Goal: Task Accomplishment & Management: Complete application form

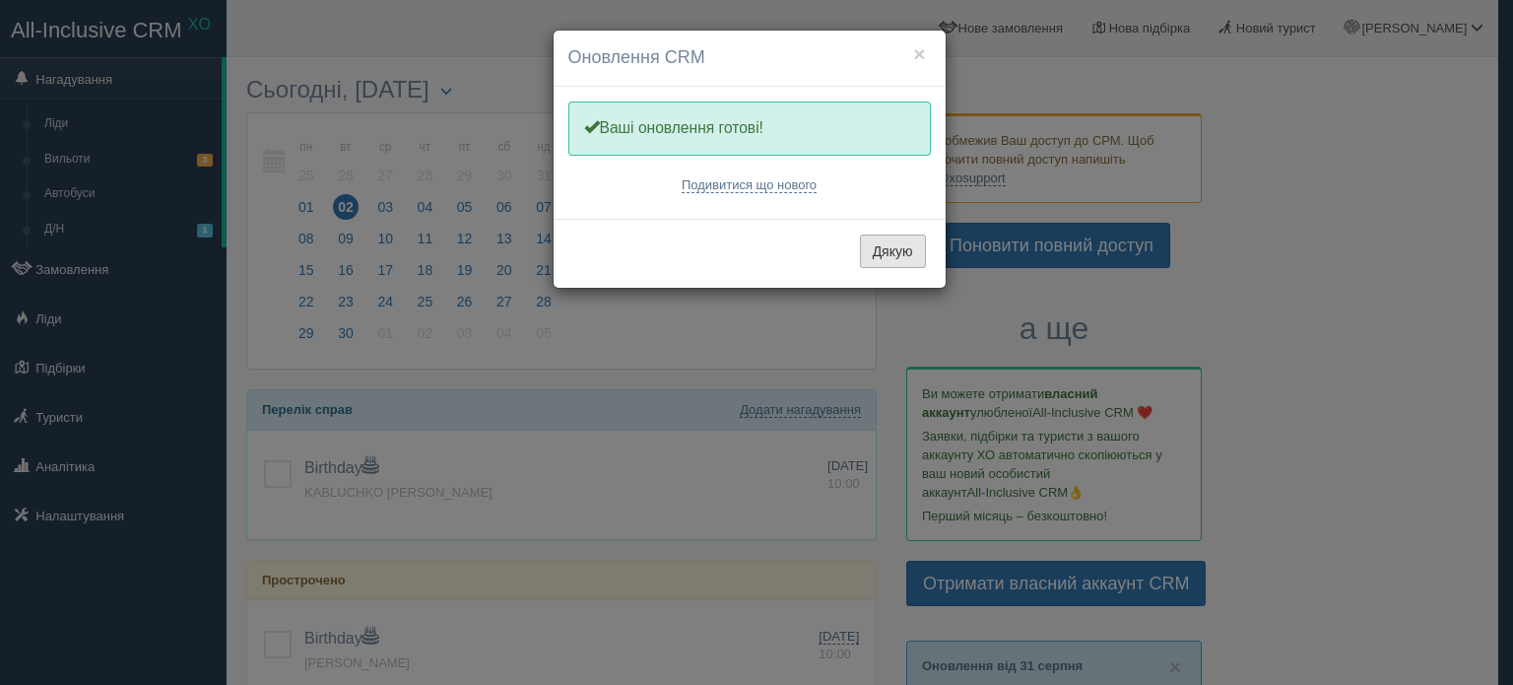
click at [898, 255] on button "Дякую" at bounding box center [893, 250] width 66 height 33
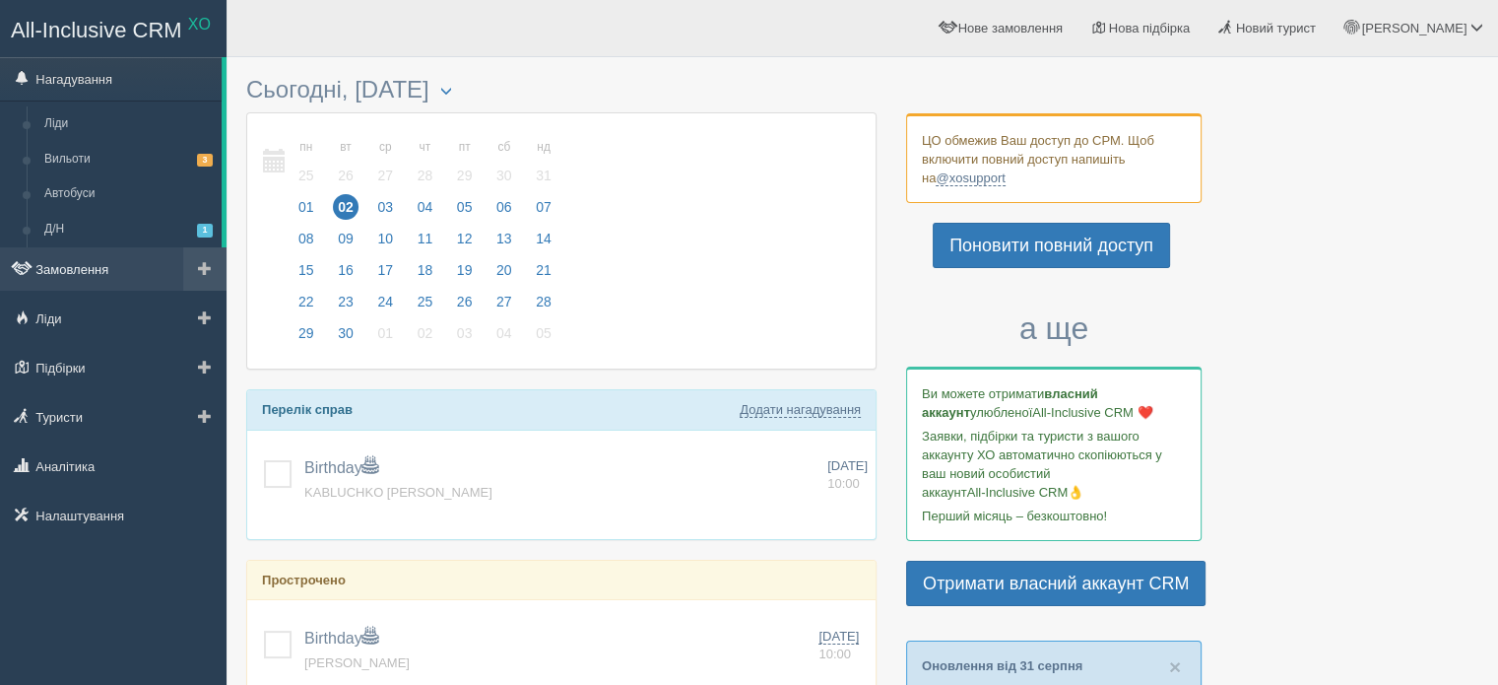
click at [86, 260] on link "Замовлення" at bounding box center [113, 268] width 227 height 43
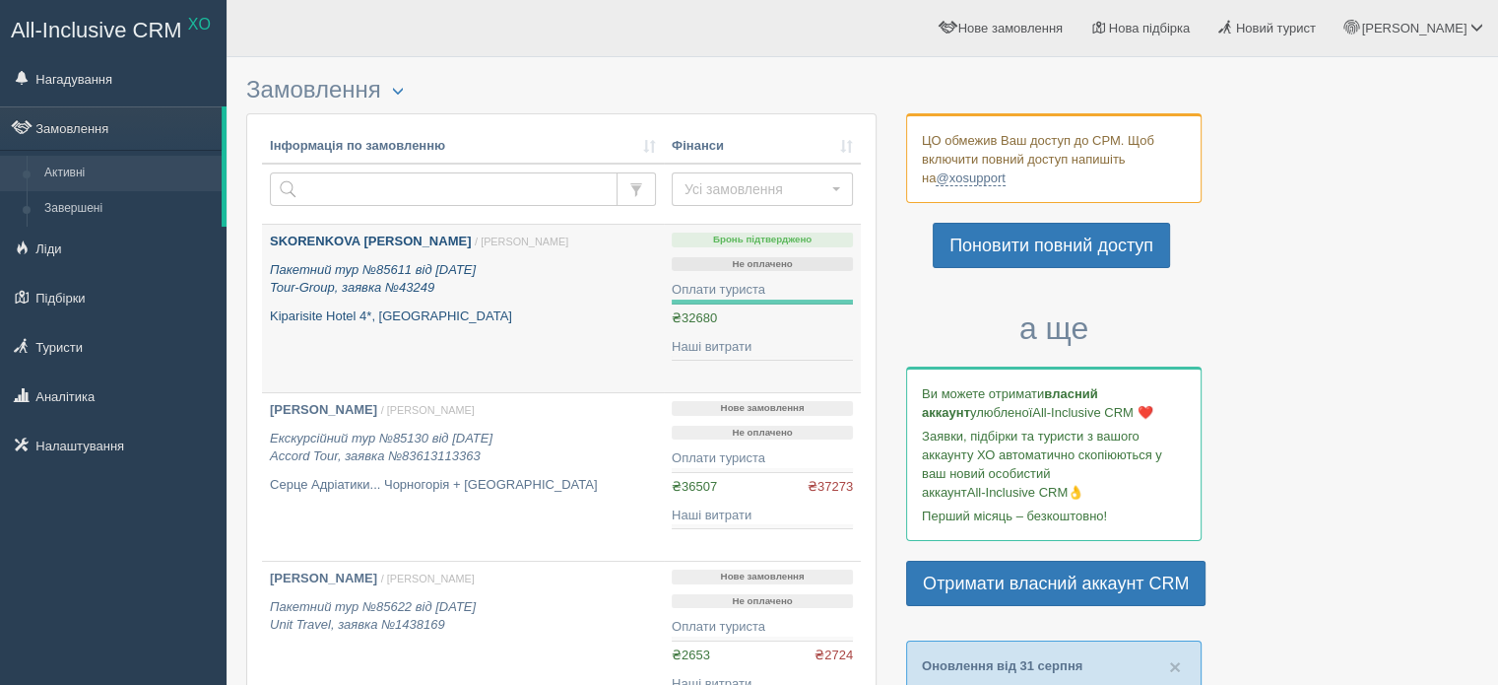
click at [572, 286] on p "Пакетний тур №85611 від 11.06.2025 Tour-Group, заявка №43249" at bounding box center [463, 279] width 386 height 36
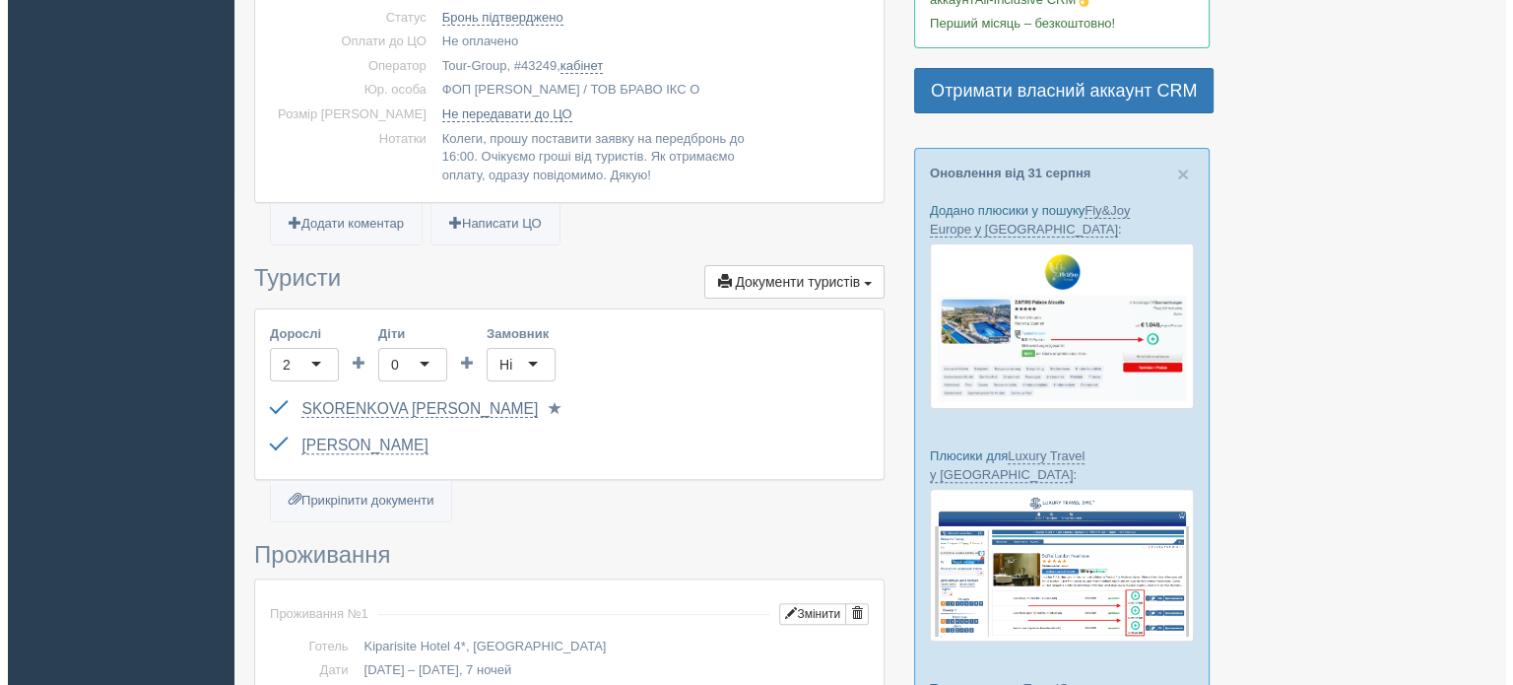
scroll to position [690, 0]
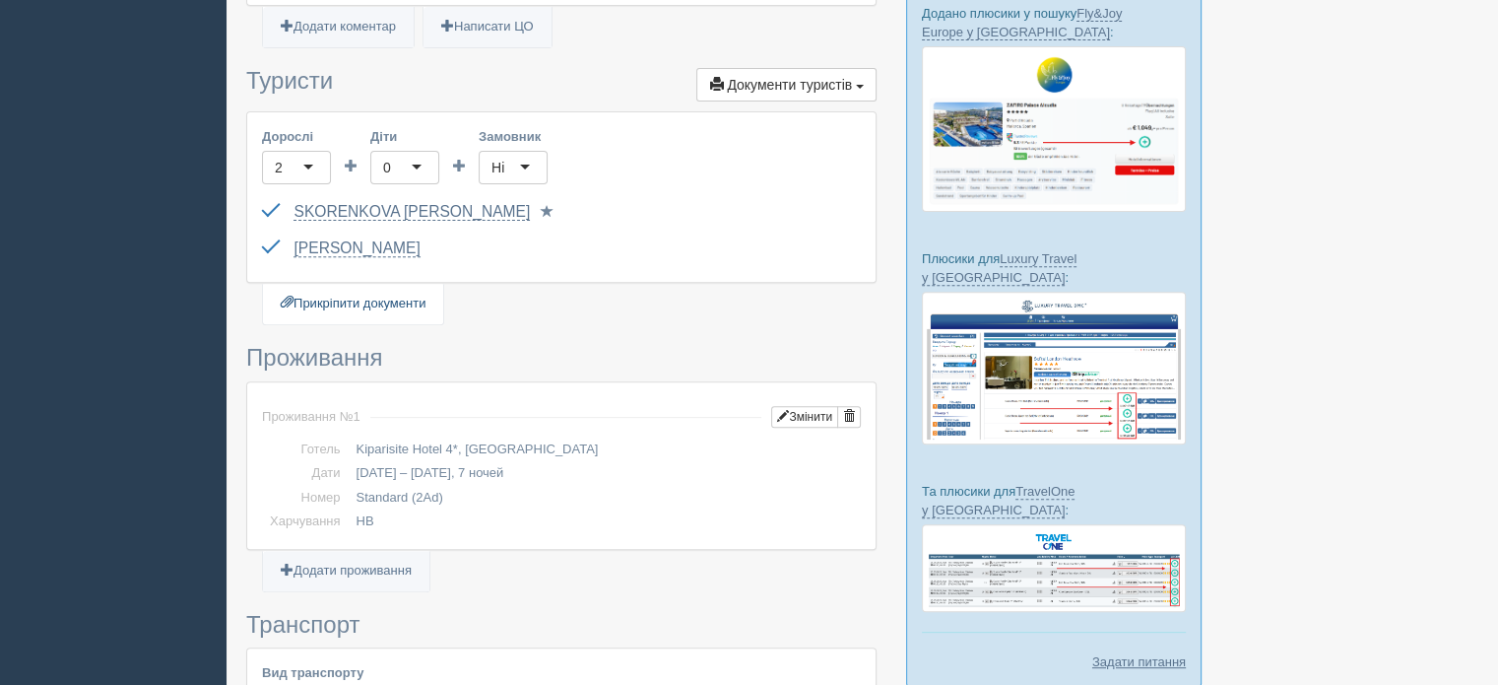
click at [353, 299] on link "Прикріпити документи" at bounding box center [353, 304] width 180 height 40
type input "C:\fakepath\ДОГОВІР на туристичне обслуговування №1019004 від [DATE].pdf"
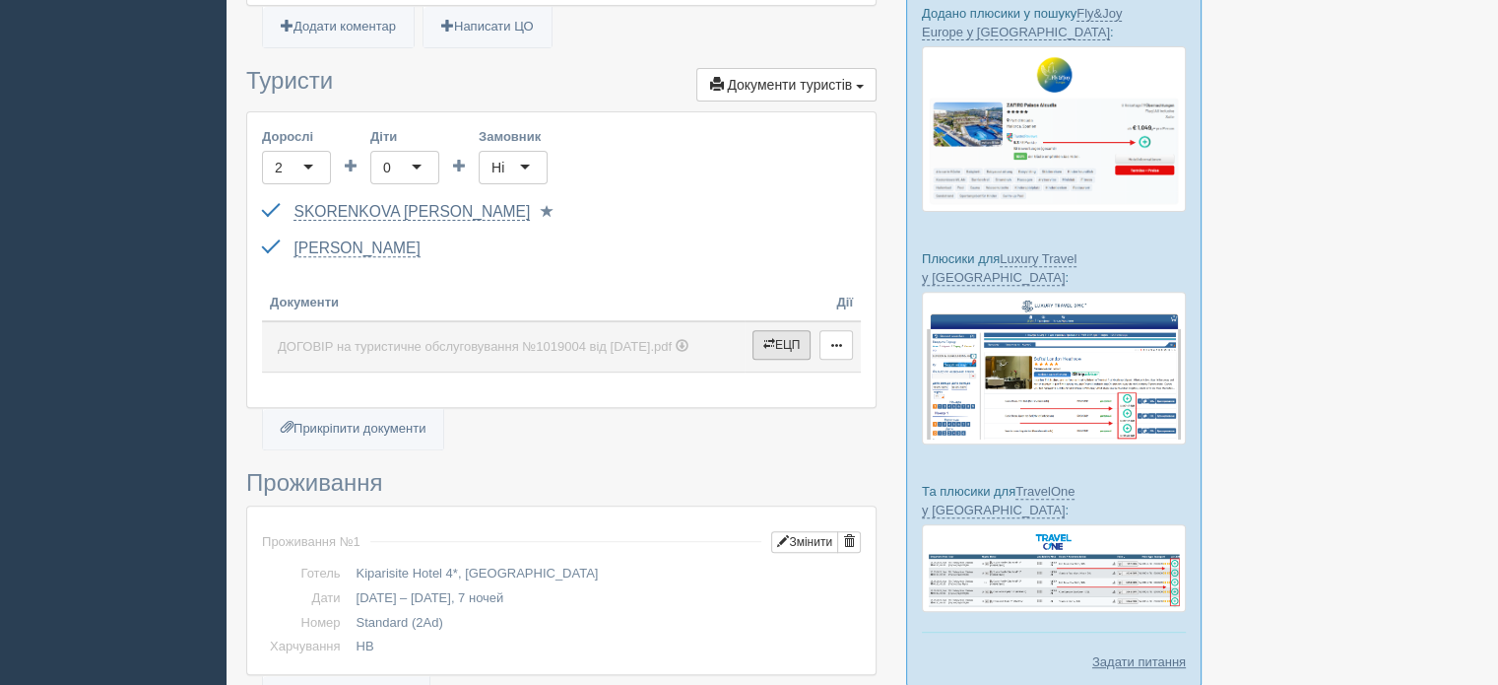
click at [774, 341] on button "ЕЦП" at bounding box center [782, 345] width 59 height 30
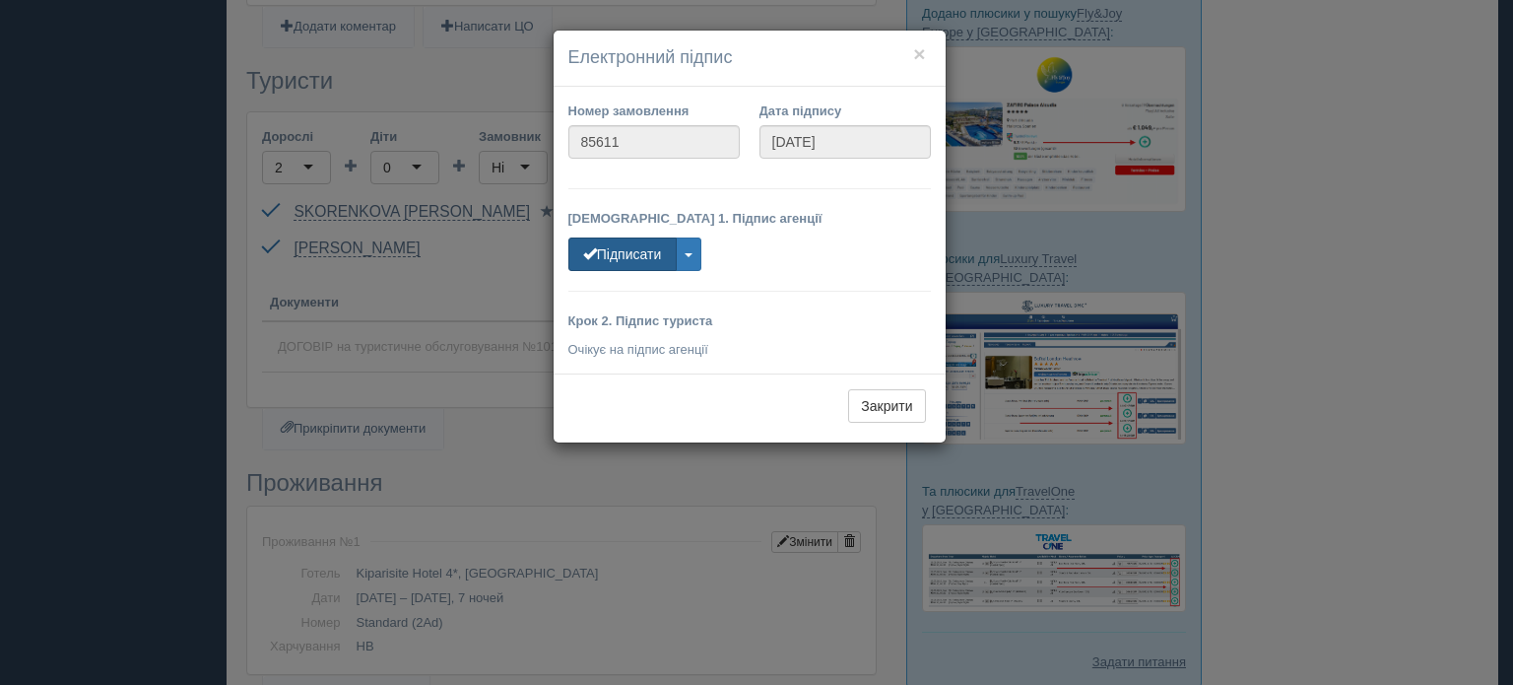
click at [626, 255] on button "Підписати" at bounding box center [622, 253] width 108 height 33
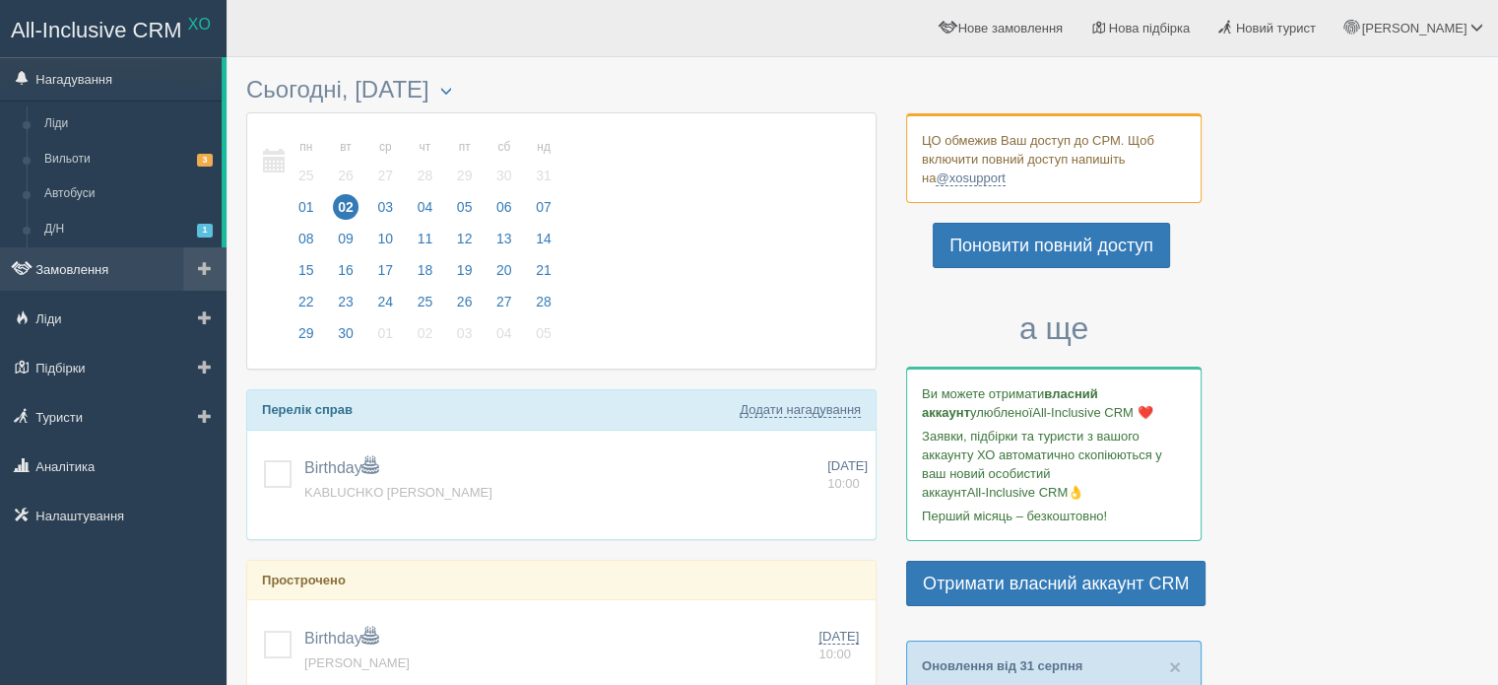
click at [70, 266] on link "Замовлення" at bounding box center [113, 268] width 227 height 43
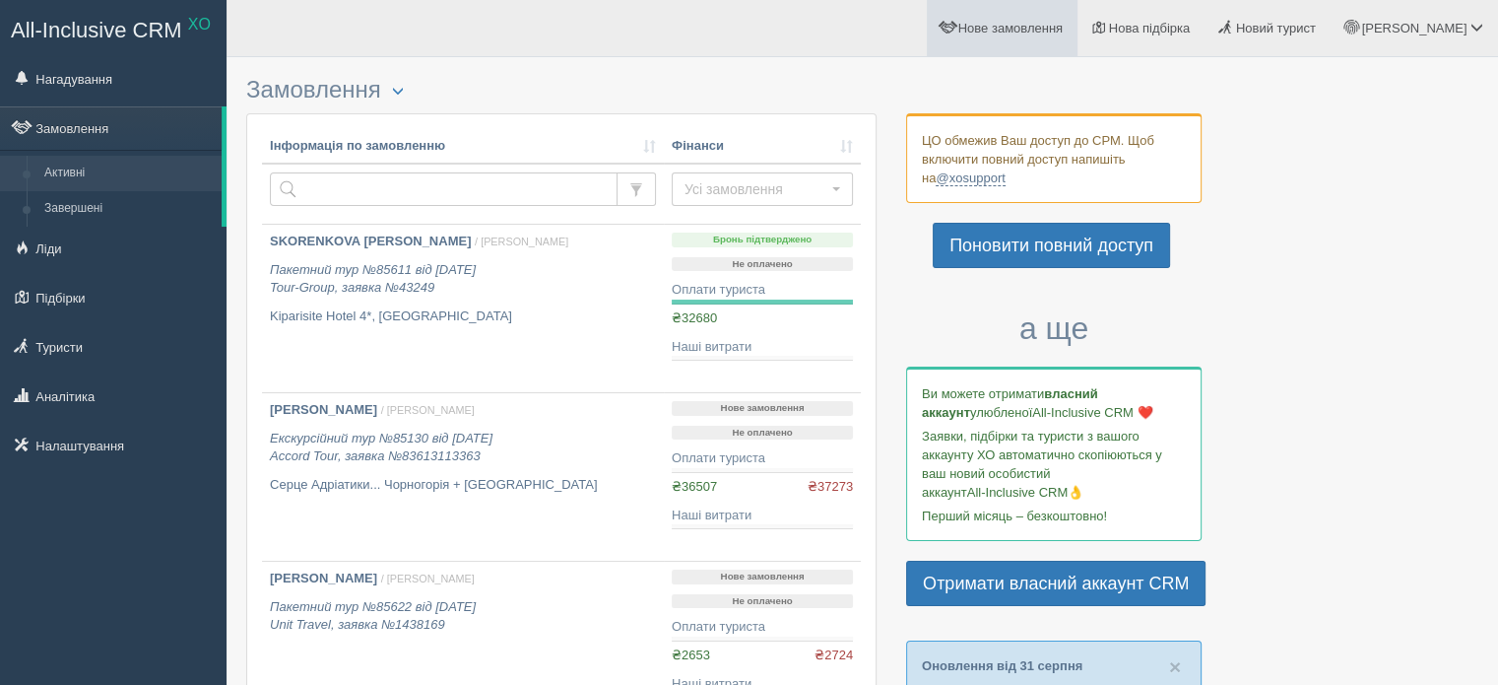
click at [1063, 34] on span "Нове замовлення" at bounding box center [1010, 28] width 104 height 15
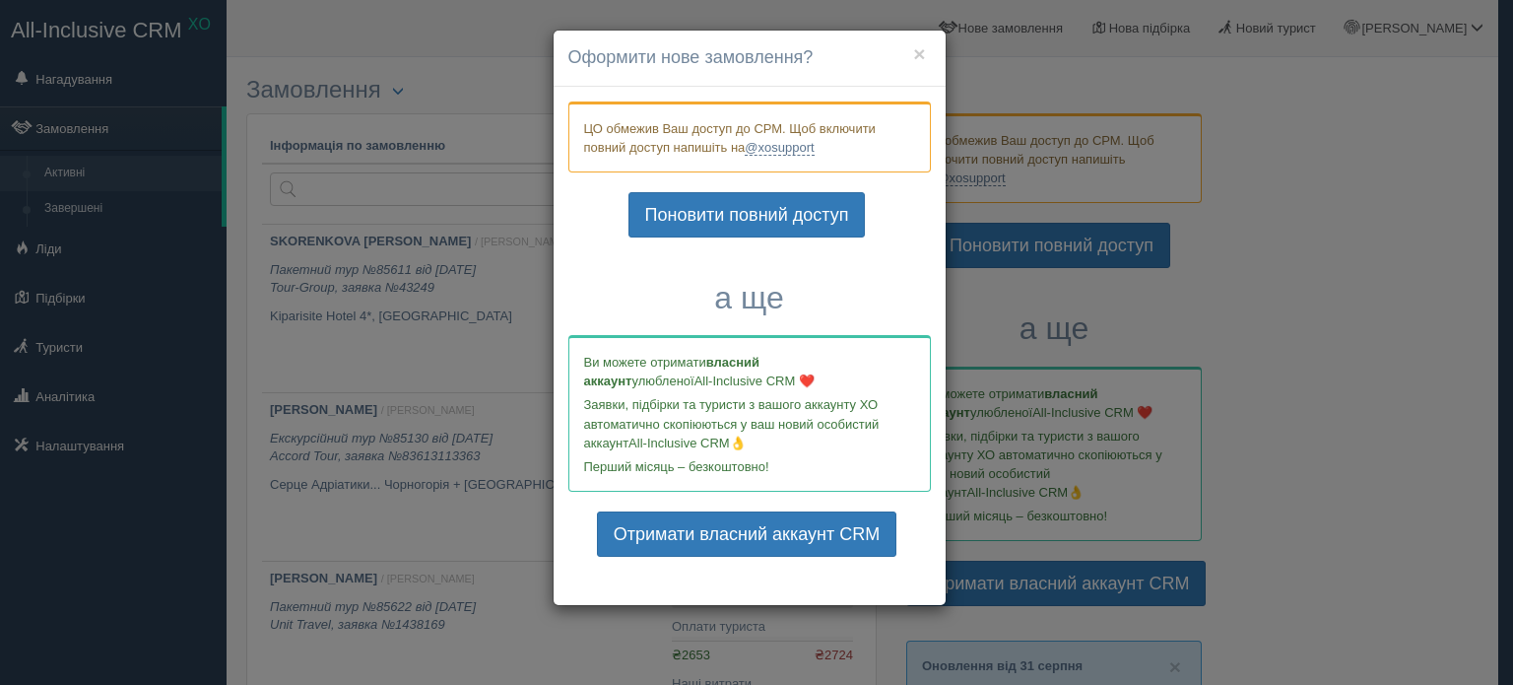
click at [1347, 329] on div "× Оформити нове замовлення? ЦО обмежив Ваш доступ до СРМ. Щоб включити повний д…" at bounding box center [756, 342] width 1513 height 685
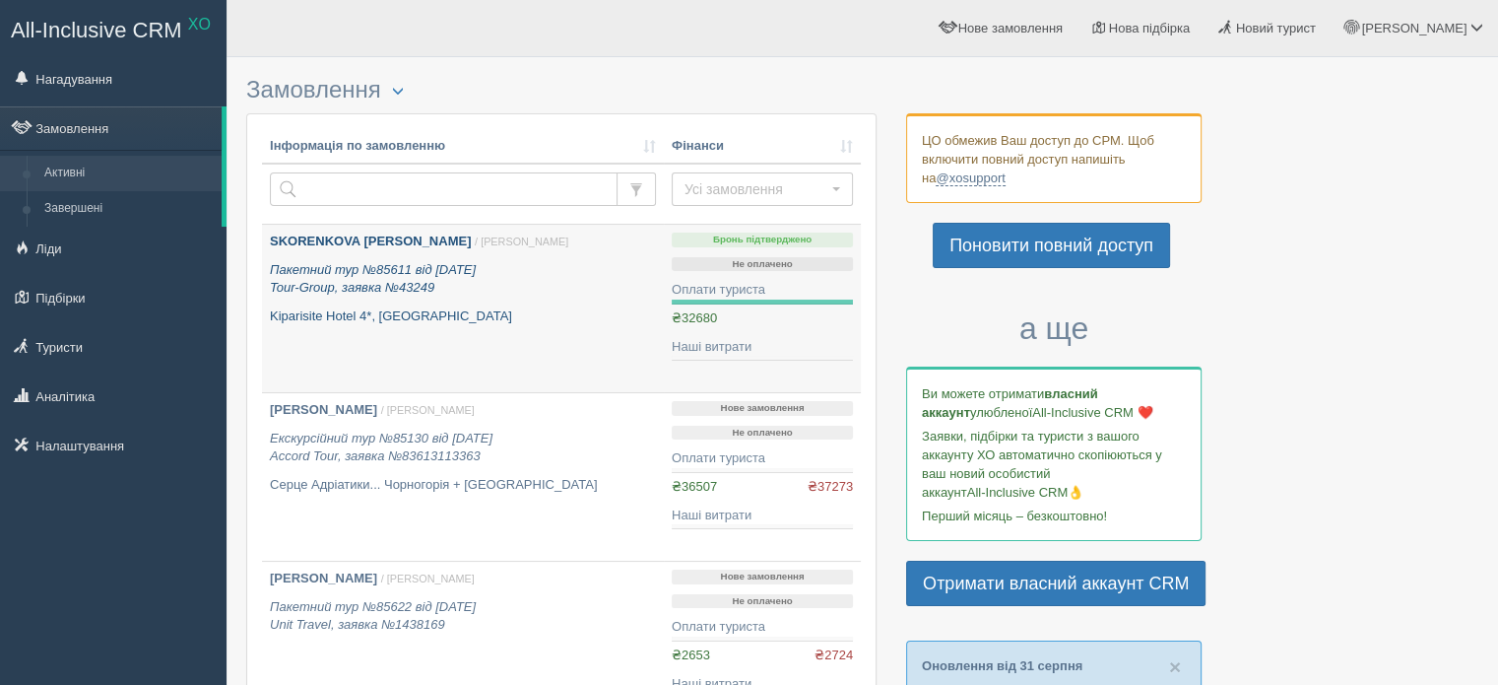
click at [553, 279] on p "Пакетний тур №85611 від 11.06.2025 Tour-Group, заявка №43249" at bounding box center [463, 279] width 386 height 36
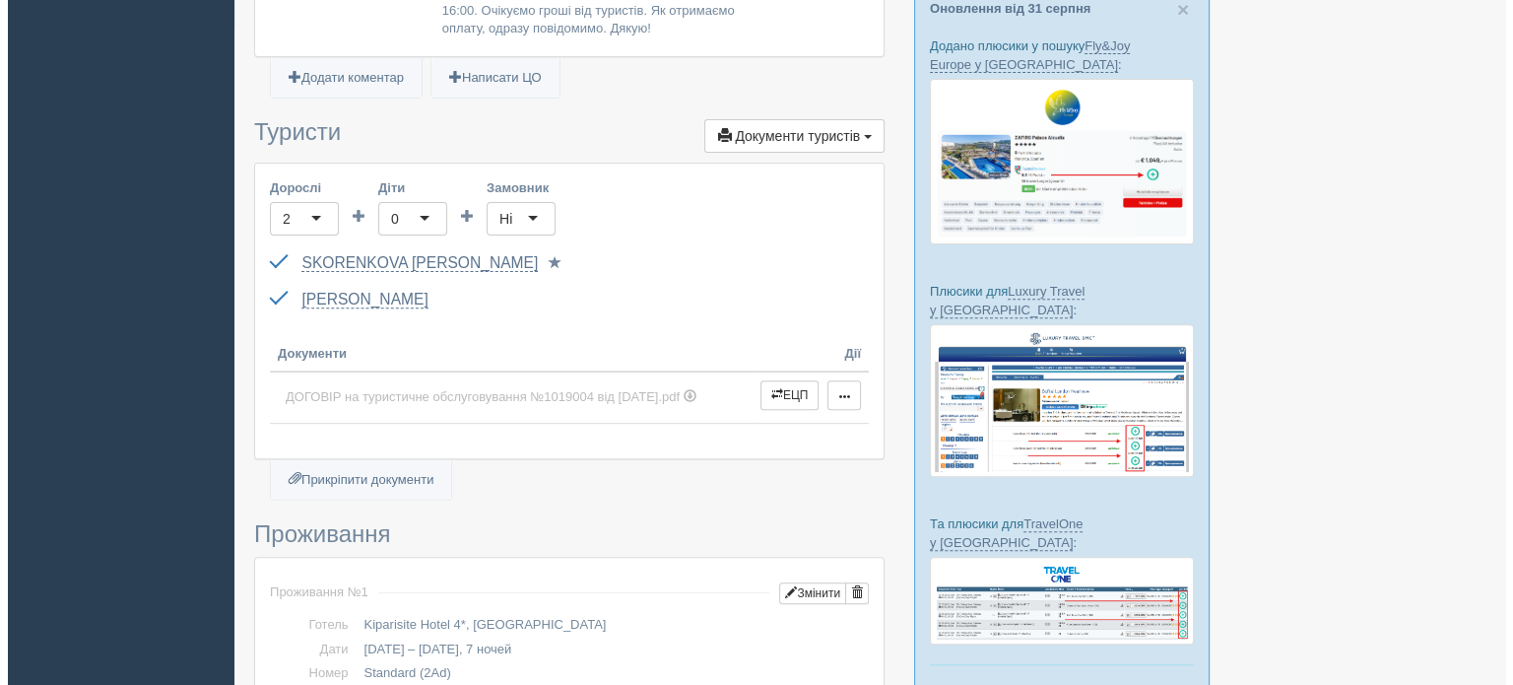
scroll to position [788, 0]
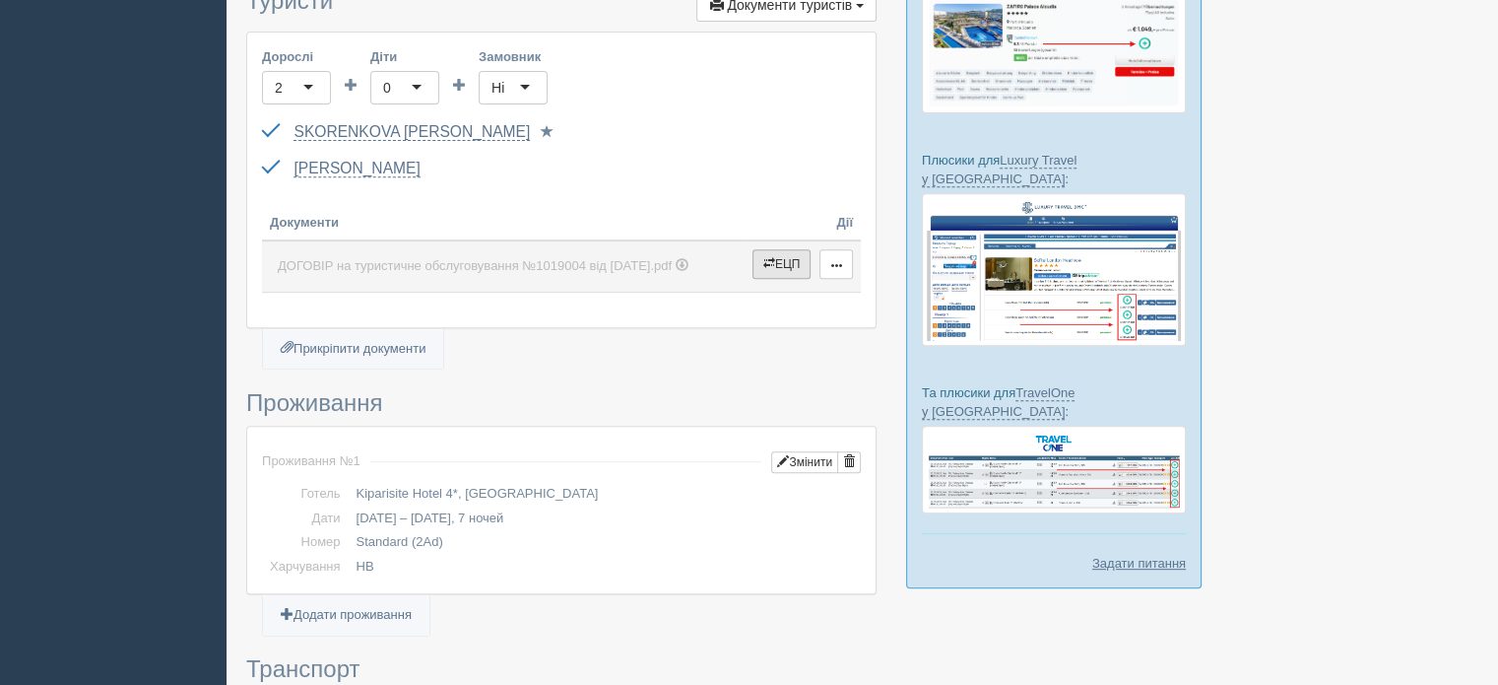
click at [775, 249] on button "ЕЦП" at bounding box center [782, 264] width 59 height 30
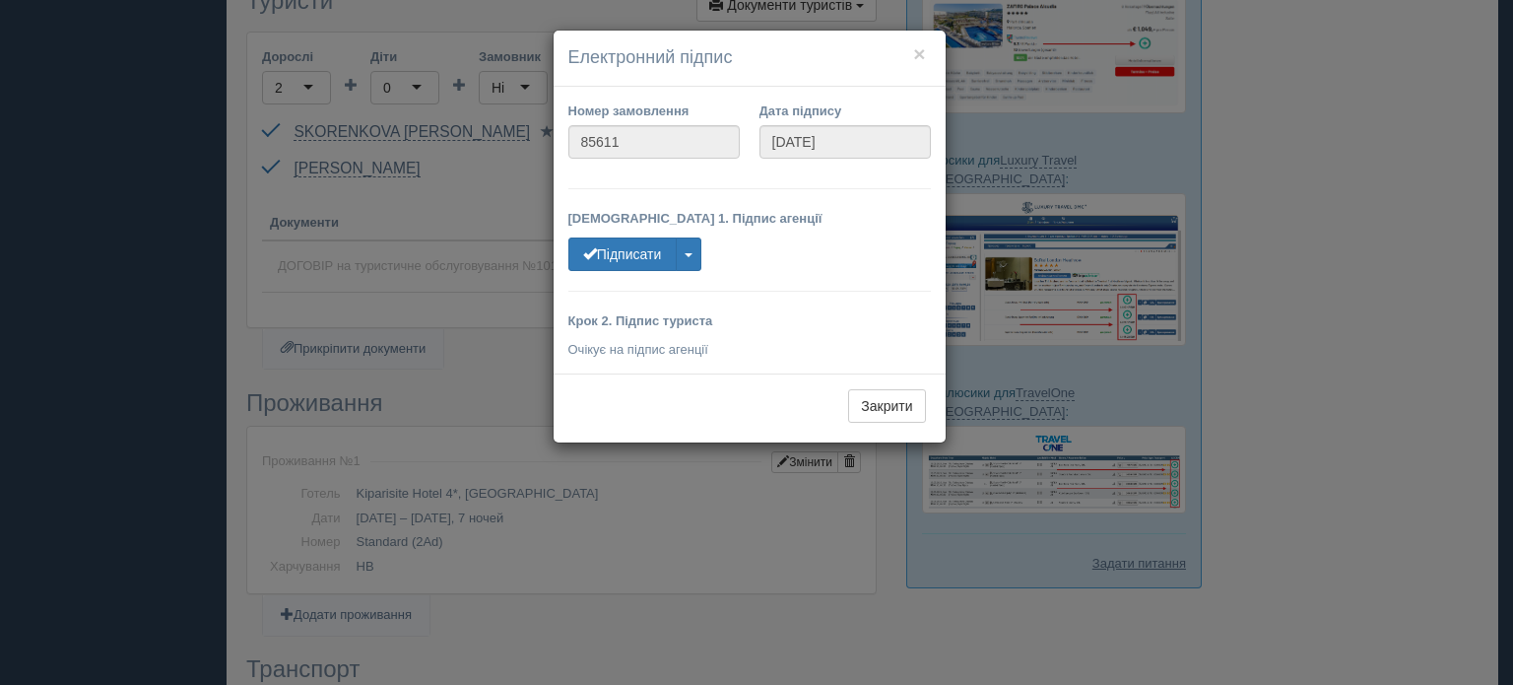
click at [717, 468] on div "× Електронний підпис Номер замовлення 85611 Дата підпису [DATE] [DEMOGRAPHIC_DA…" at bounding box center [756, 342] width 1513 height 685
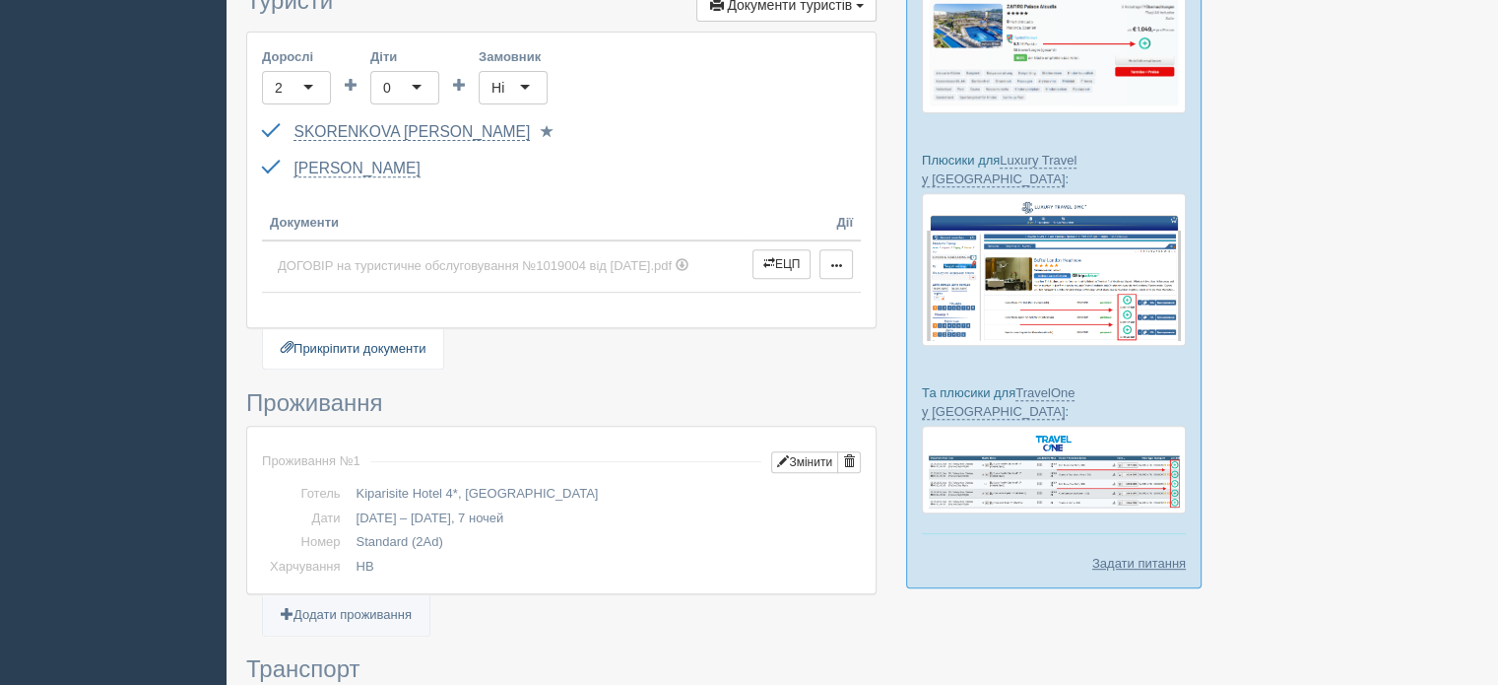
click at [346, 329] on link "Прикріпити документи" at bounding box center [353, 349] width 180 height 40
type input "C:\fakepath\ДОГОВІР на туристичне обслуговування №1019004 від 02.09.2025.pdf"
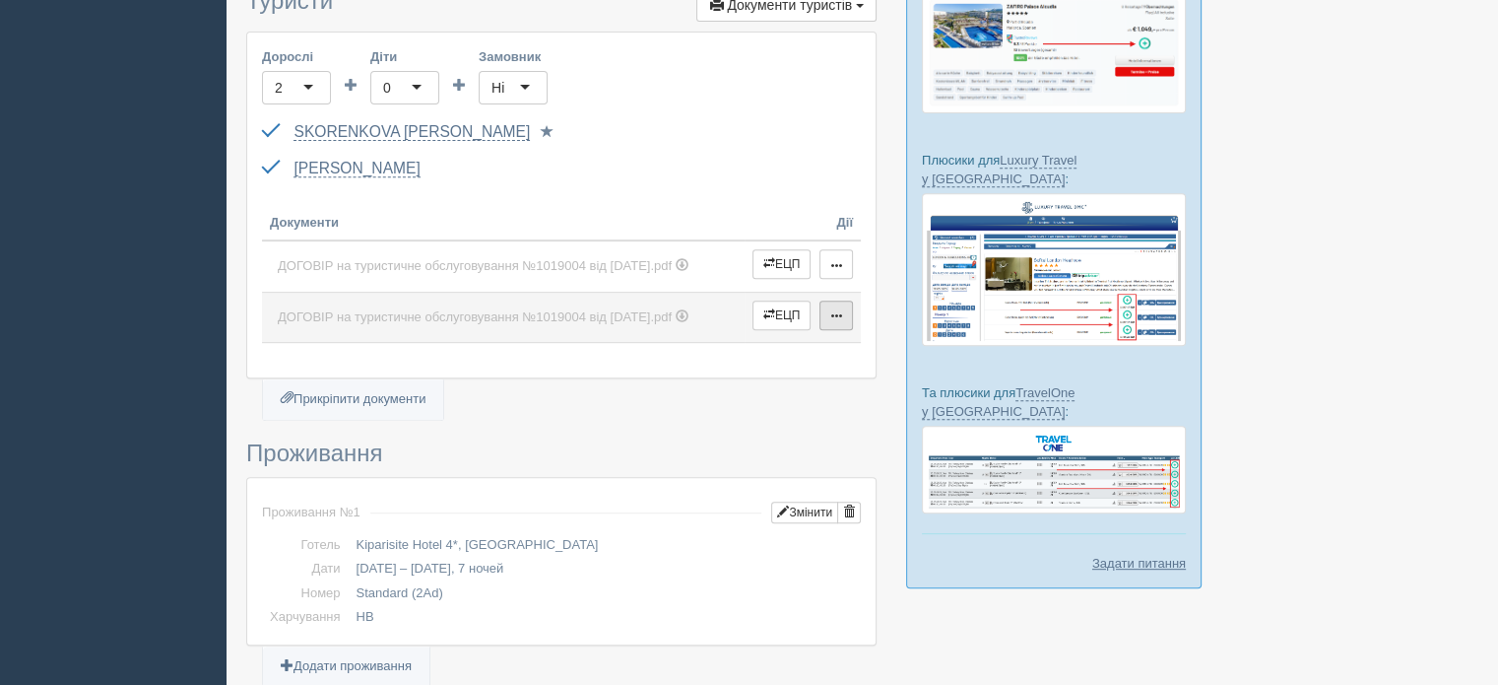
click at [835, 310] on span "button" at bounding box center [836, 316] width 12 height 12
click at [873, 364] on link "Видалити" at bounding box center [899, 380] width 156 height 33
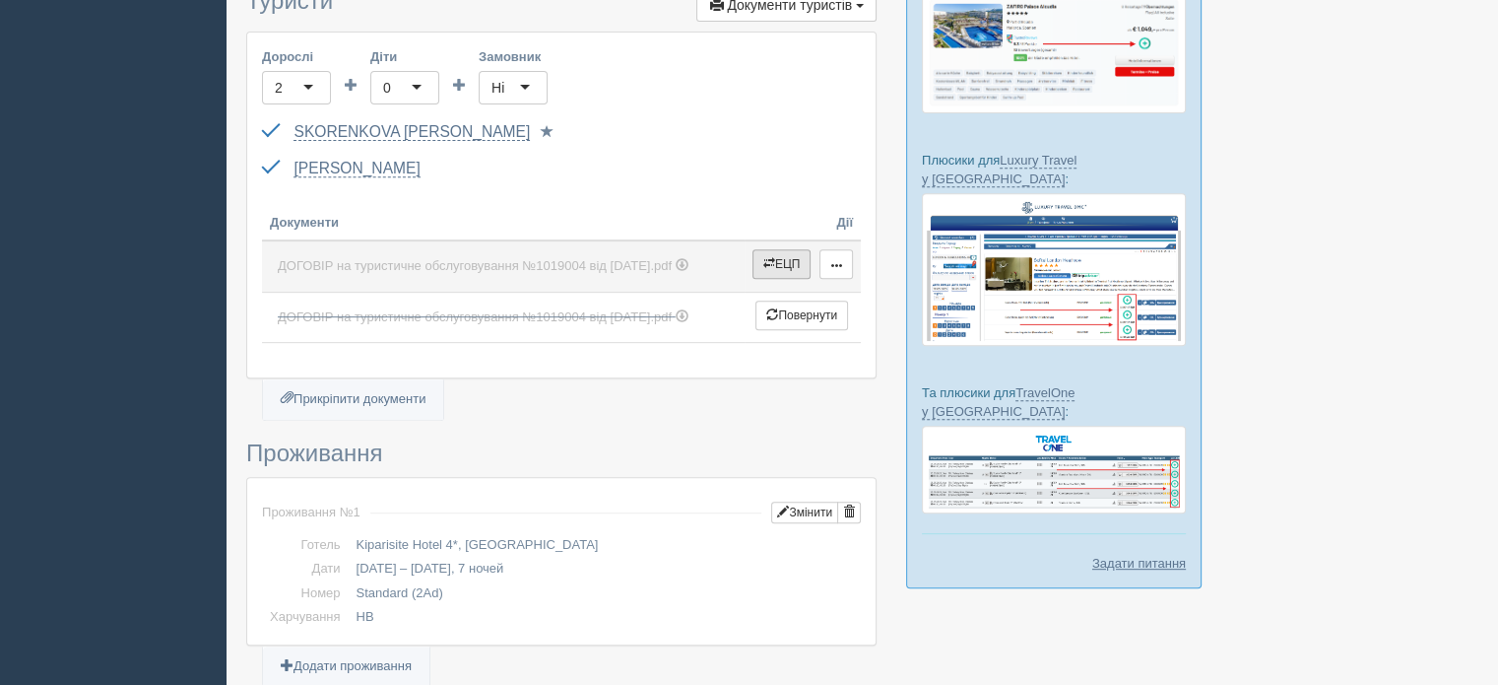
click at [776, 249] on button "ЕЦП" at bounding box center [782, 264] width 59 height 30
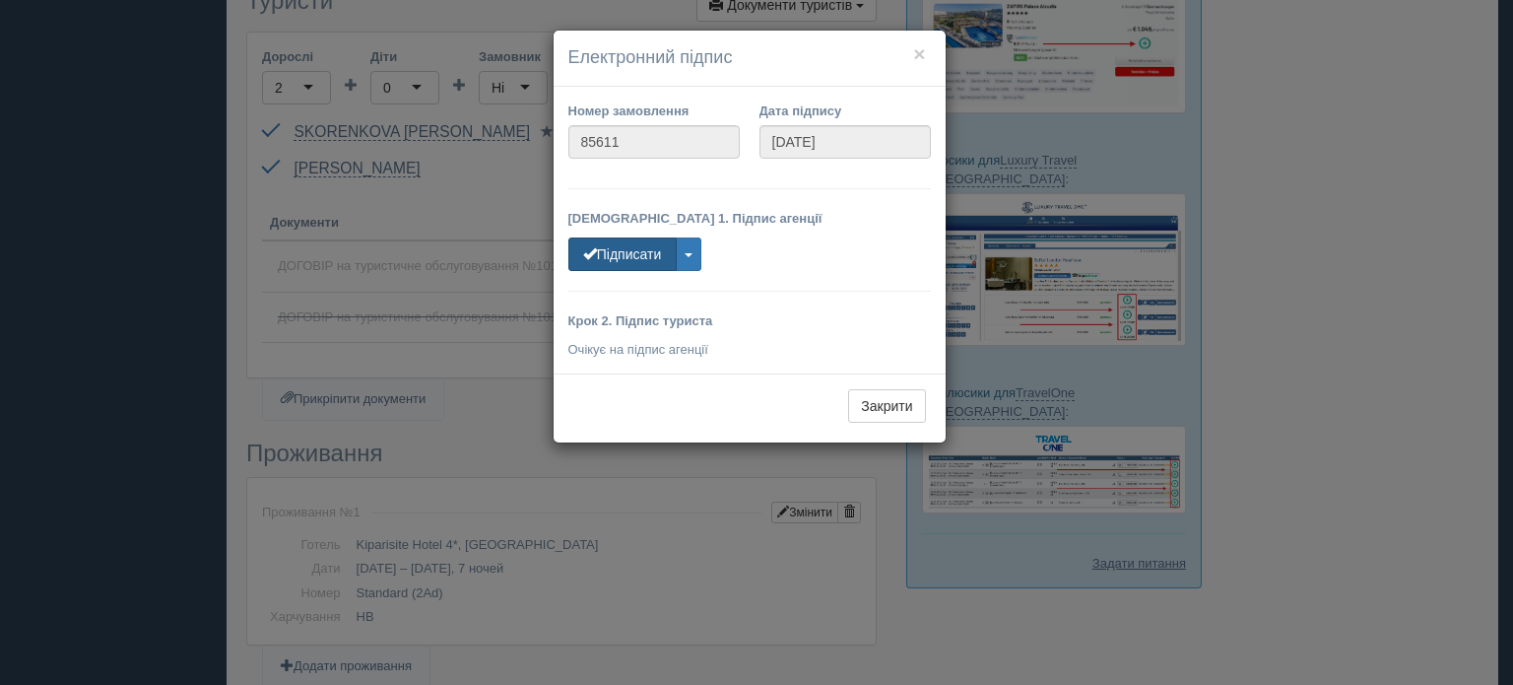
click at [633, 252] on button "Підписати" at bounding box center [622, 253] width 108 height 33
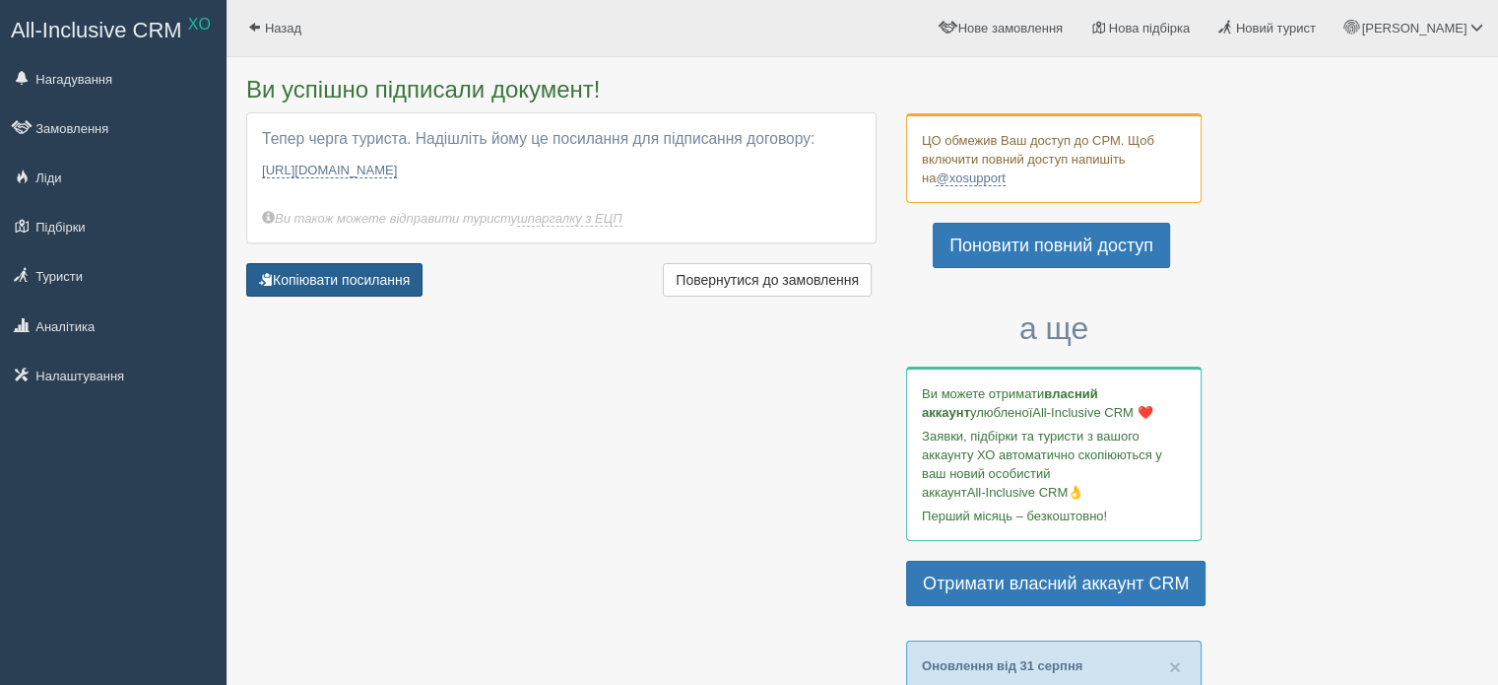
click at [374, 280] on button "Копіювати посилання" at bounding box center [334, 279] width 176 height 33
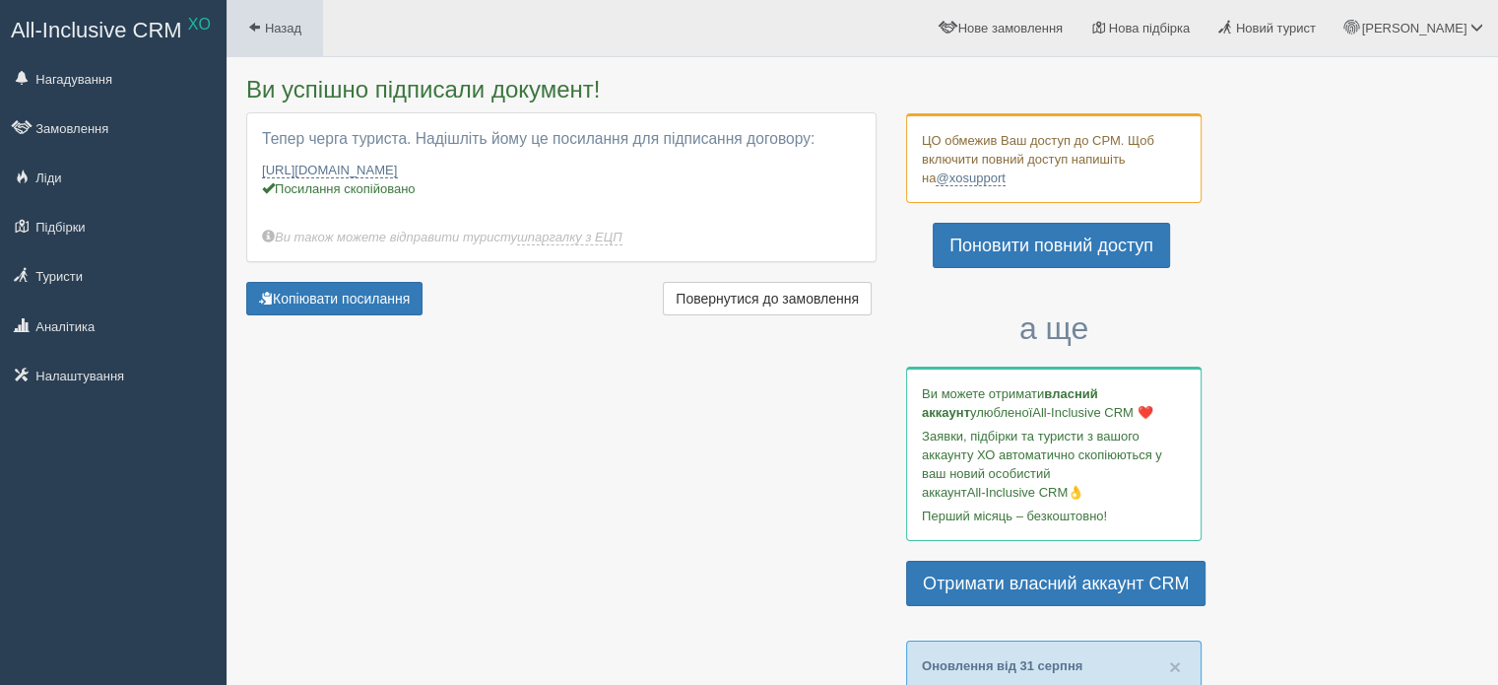
click at [275, 32] on span "Назад" at bounding box center [283, 28] width 36 height 15
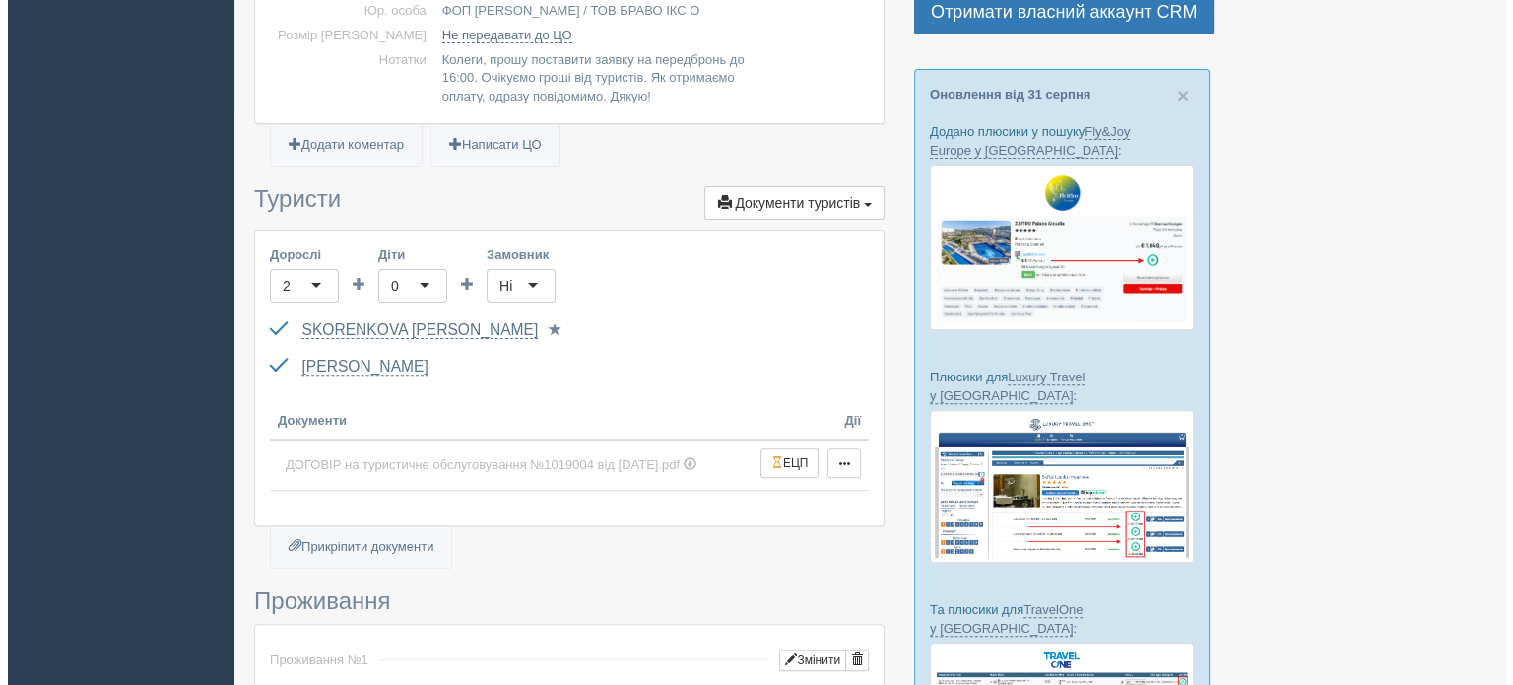
scroll to position [690, 0]
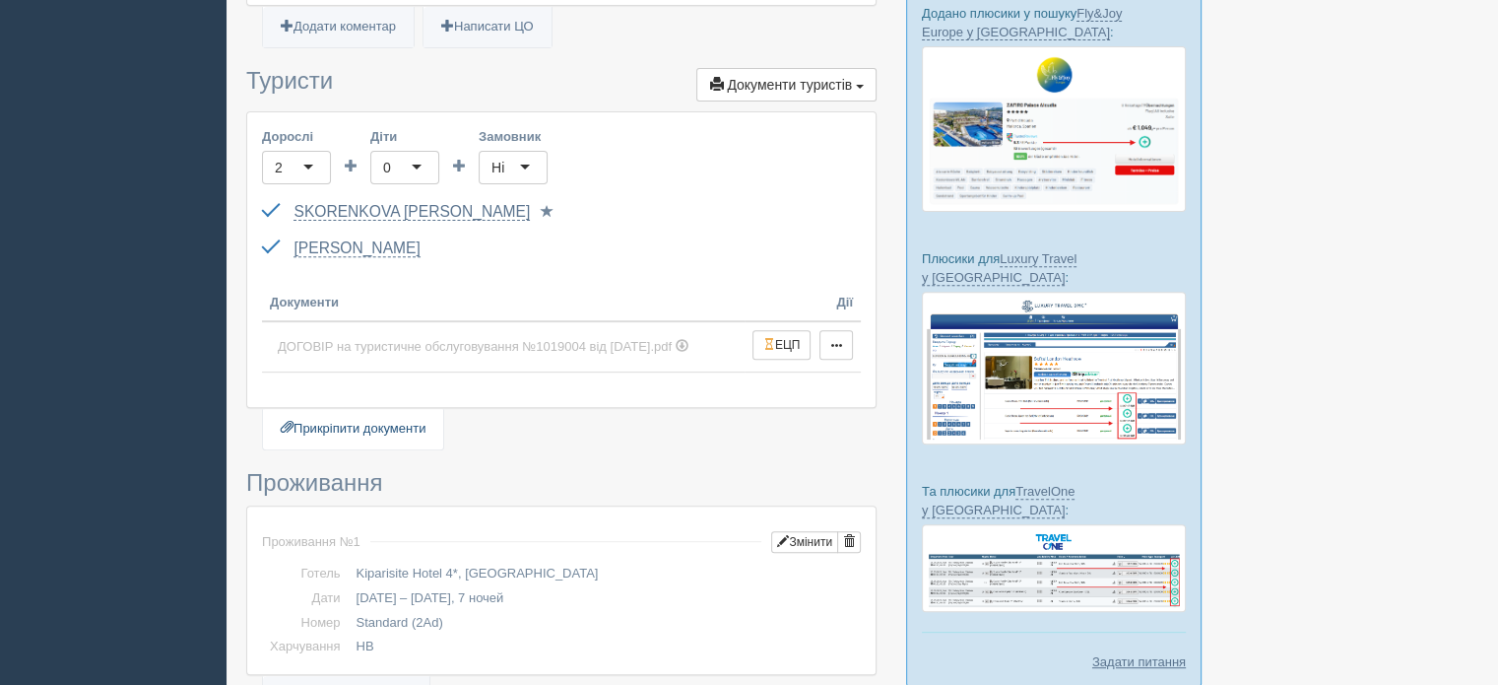
click at [388, 426] on link "Прикріпити документи" at bounding box center [353, 429] width 180 height 40
type input "C:\fakepath\ДОГОВІР на туристичне обслуговування №1019003 від 02.09.2025.pdf"
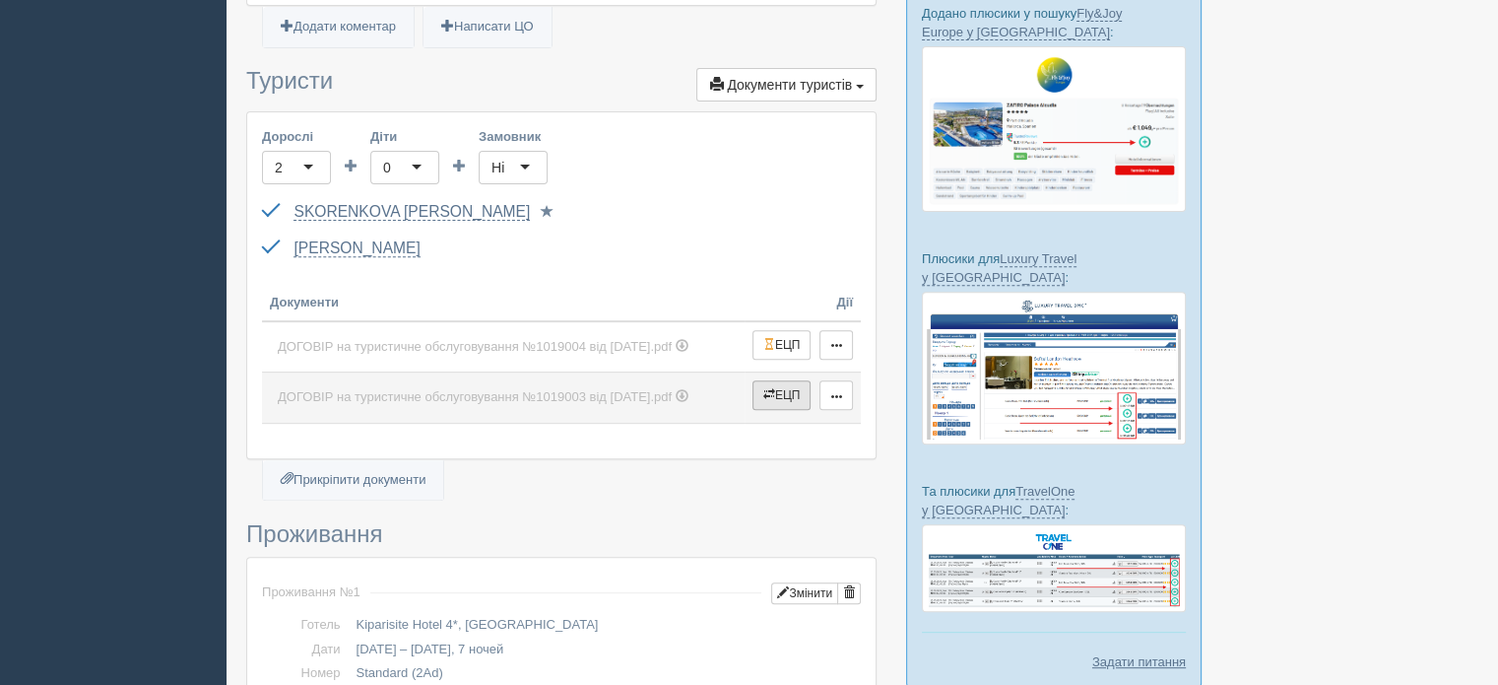
click at [775, 394] on button "ЕЦП" at bounding box center [782, 395] width 59 height 30
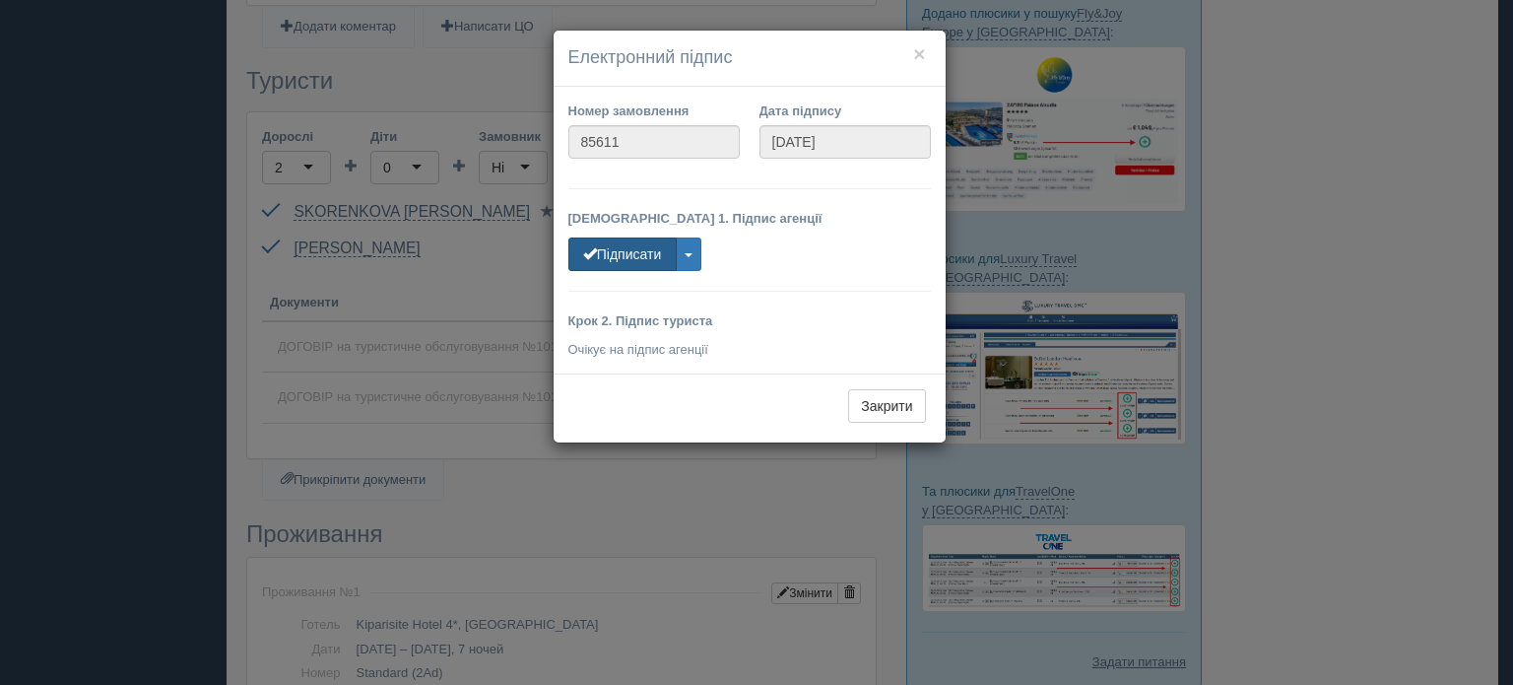
click at [635, 248] on button "Підписати" at bounding box center [622, 253] width 108 height 33
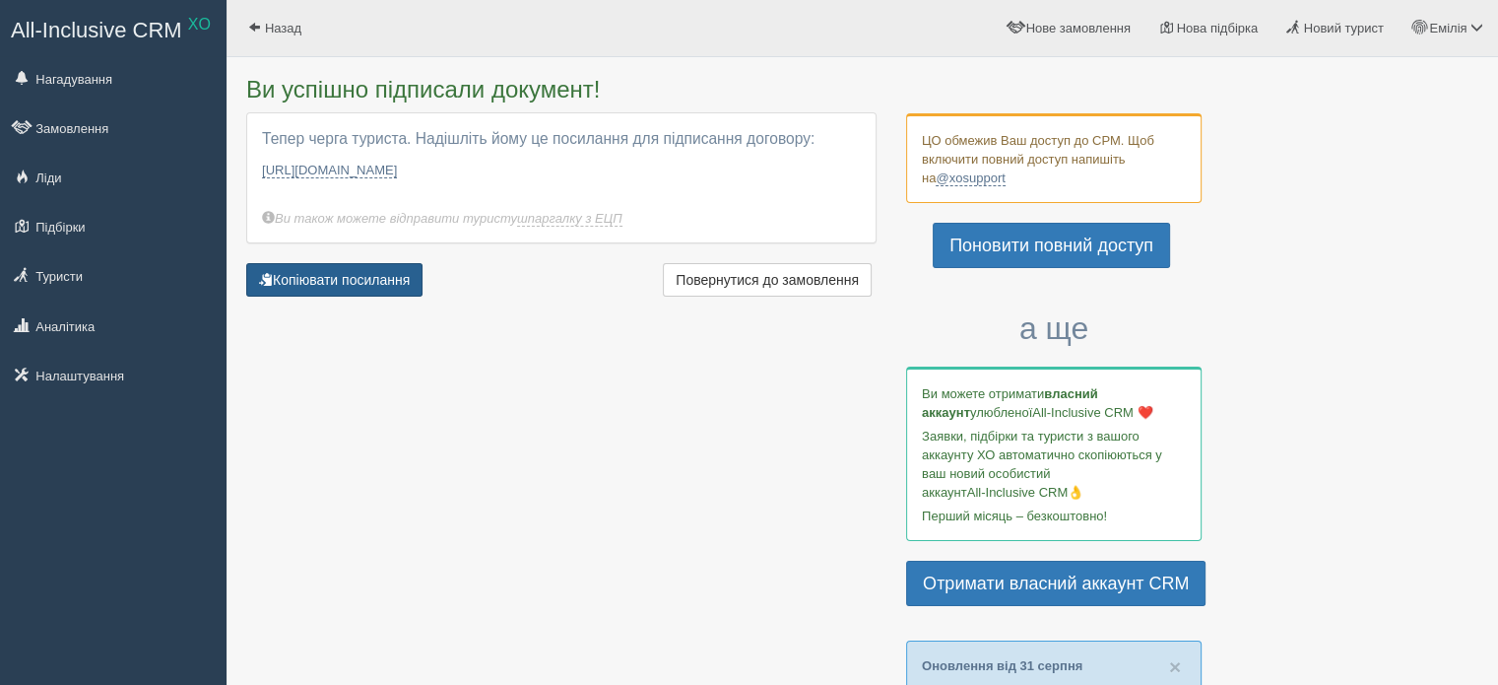
click at [366, 278] on button "Копіювати посилання" at bounding box center [334, 279] width 176 height 33
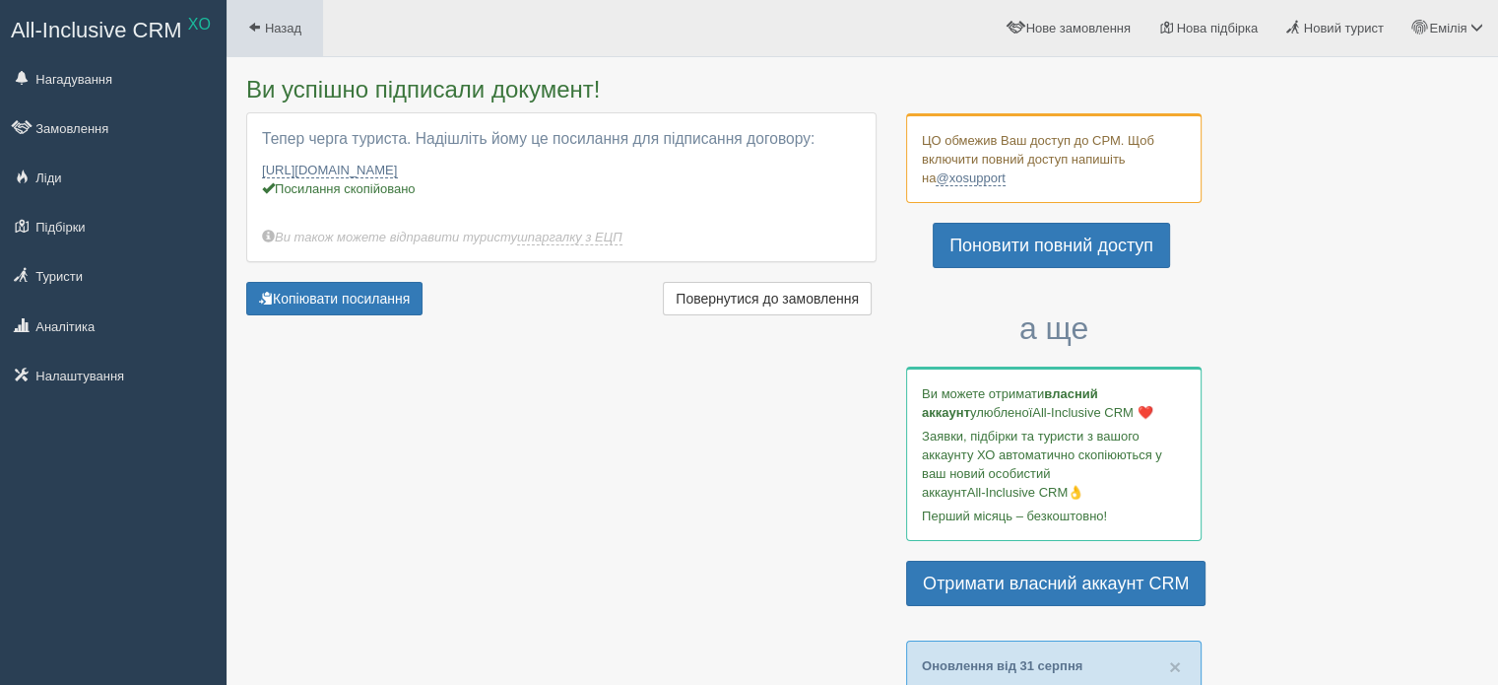
click at [272, 27] on span "Назад" at bounding box center [283, 28] width 36 height 15
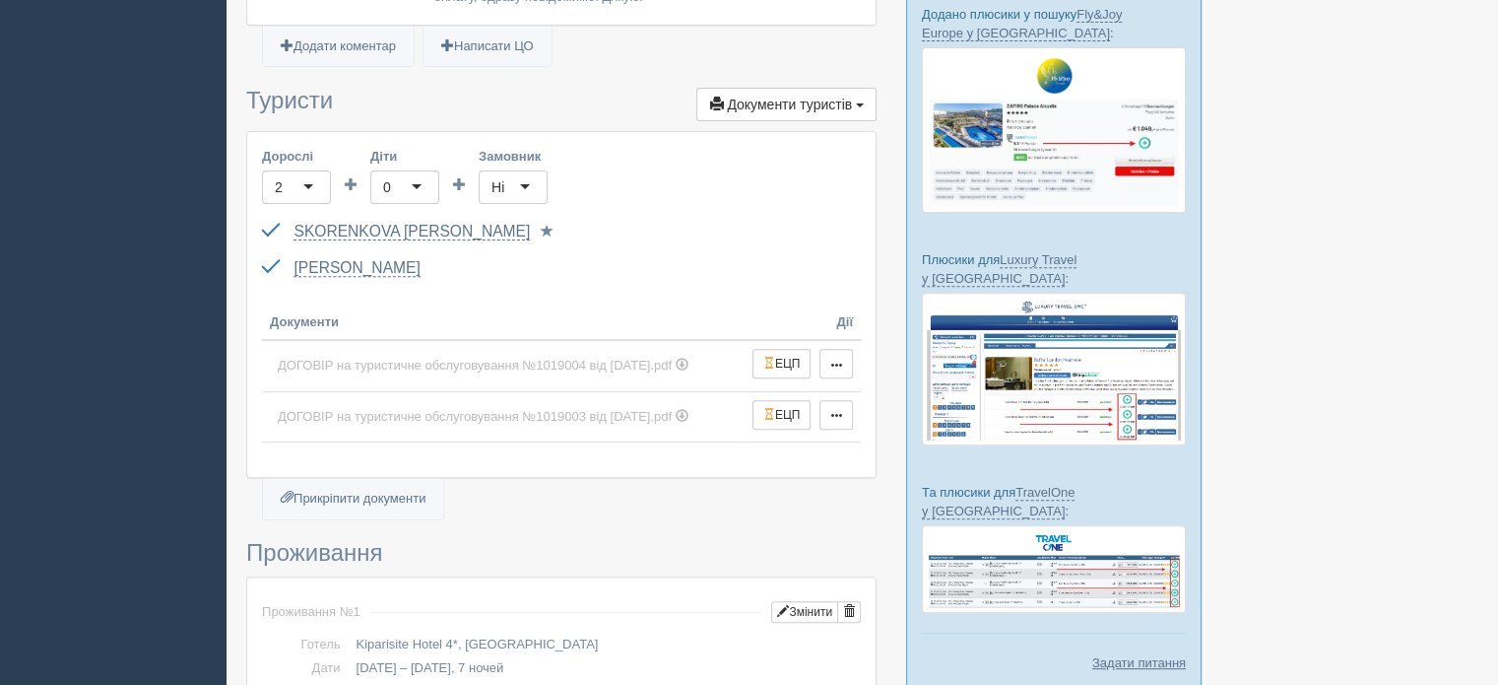
scroll to position [690, 0]
